Goal: Find specific fact: Find specific fact

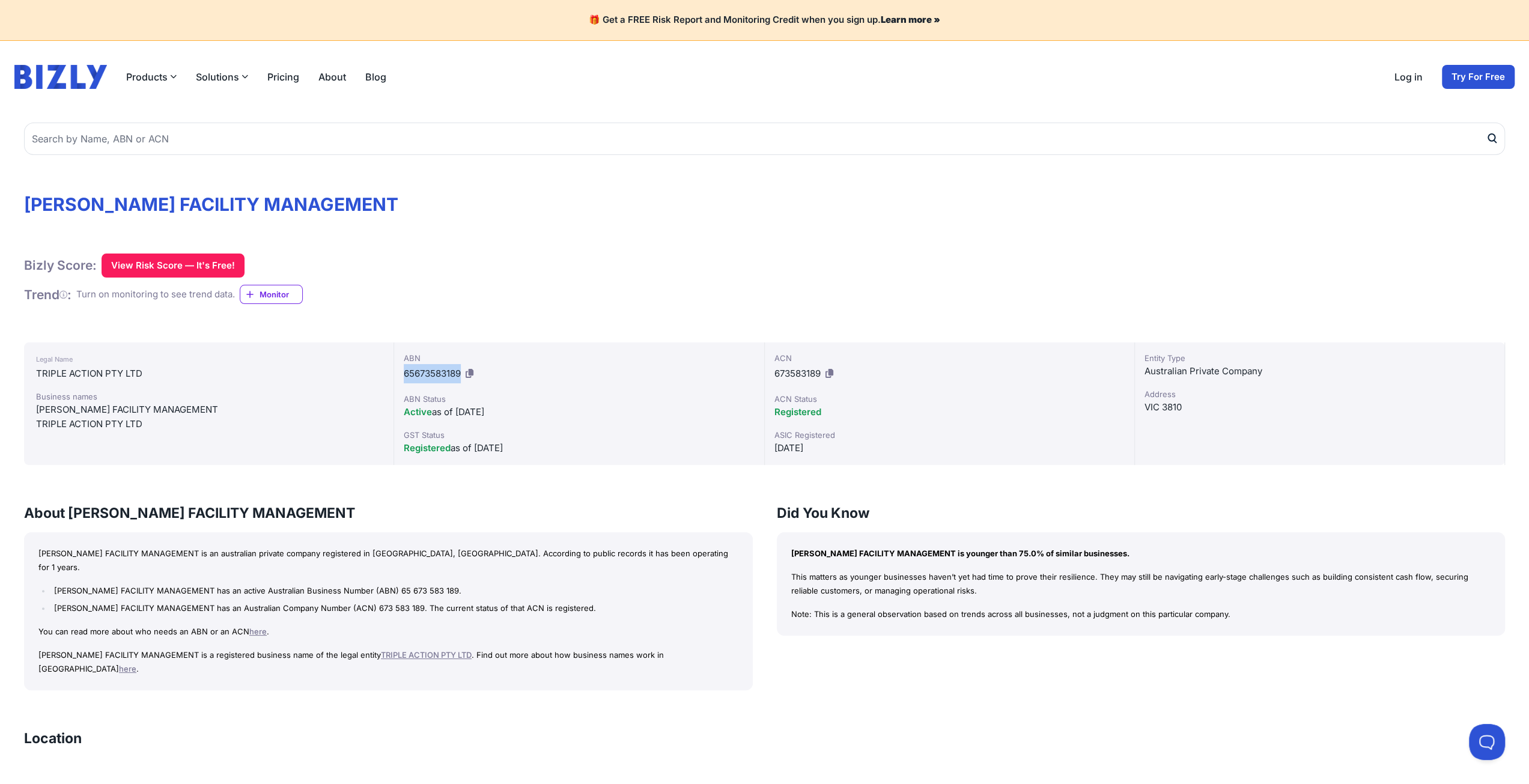
drag, startPoint x: 461, startPoint y: 371, endPoint x: 399, endPoint y: 374, distance: 62.1
click at [399, 374] on div "ABN 65673583189 ABN Status Active as of [DATE] GST Status Registered as of [DAT…" at bounding box center [579, 403] width 370 height 122
copy span "65673583189"
drag, startPoint x: 153, startPoint y: 369, endPoint x: 79, endPoint y: 376, distance: 74.3
click at [36, 374] on div "TRIPLE ACTION PTY LTD" at bounding box center [209, 373] width 345 height 14
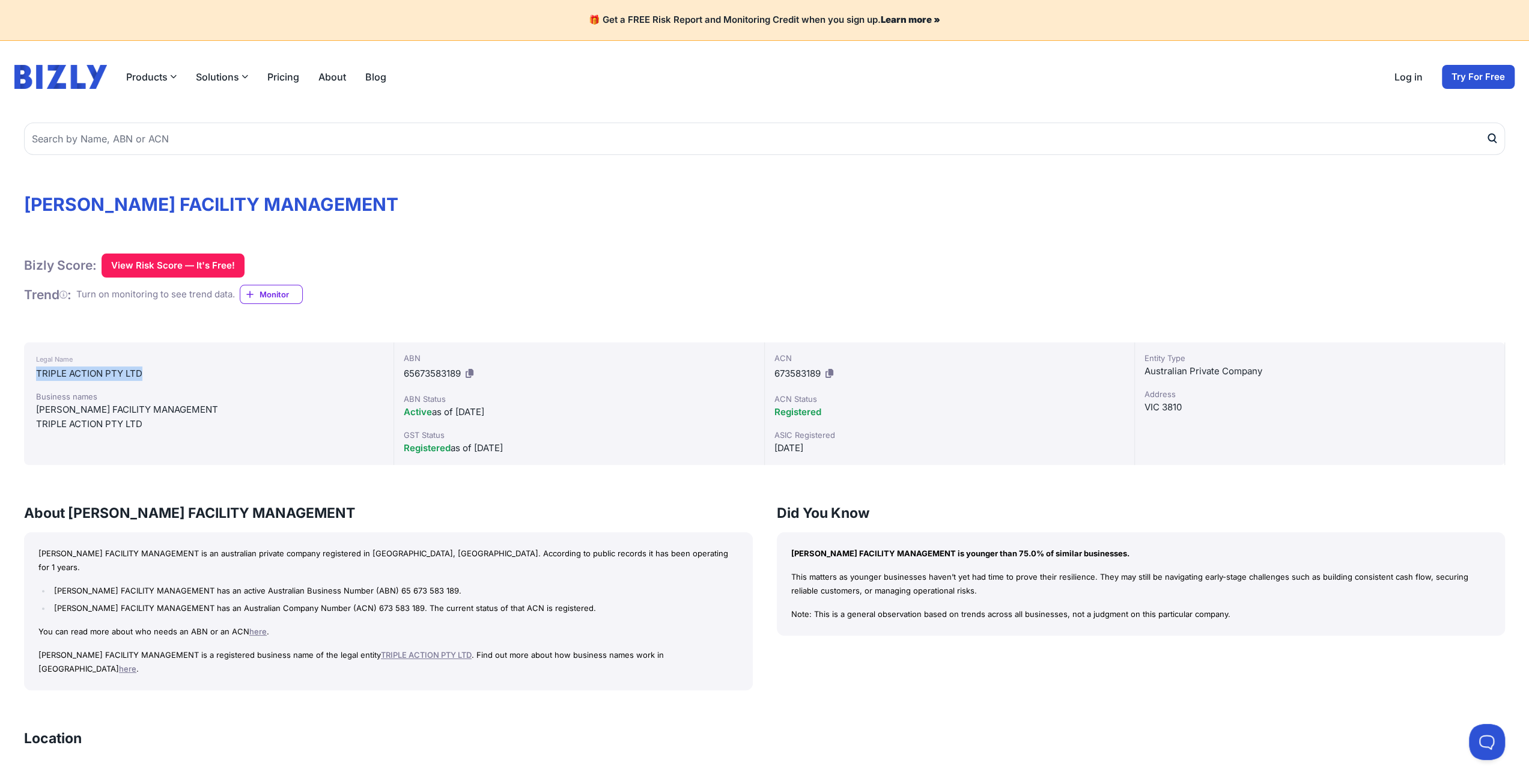
copy div "TRIPLE ACTION PTY LTD"
drag, startPoint x: 460, startPoint y: 376, endPoint x: 404, endPoint y: 372, distance: 56.1
click at [404, 372] on span "65673583189" at bounding box center [432, 373] width 57 height 11
copy span "65673583189"
